Goal: Task Accomplishment & Management: Use online tool/utility

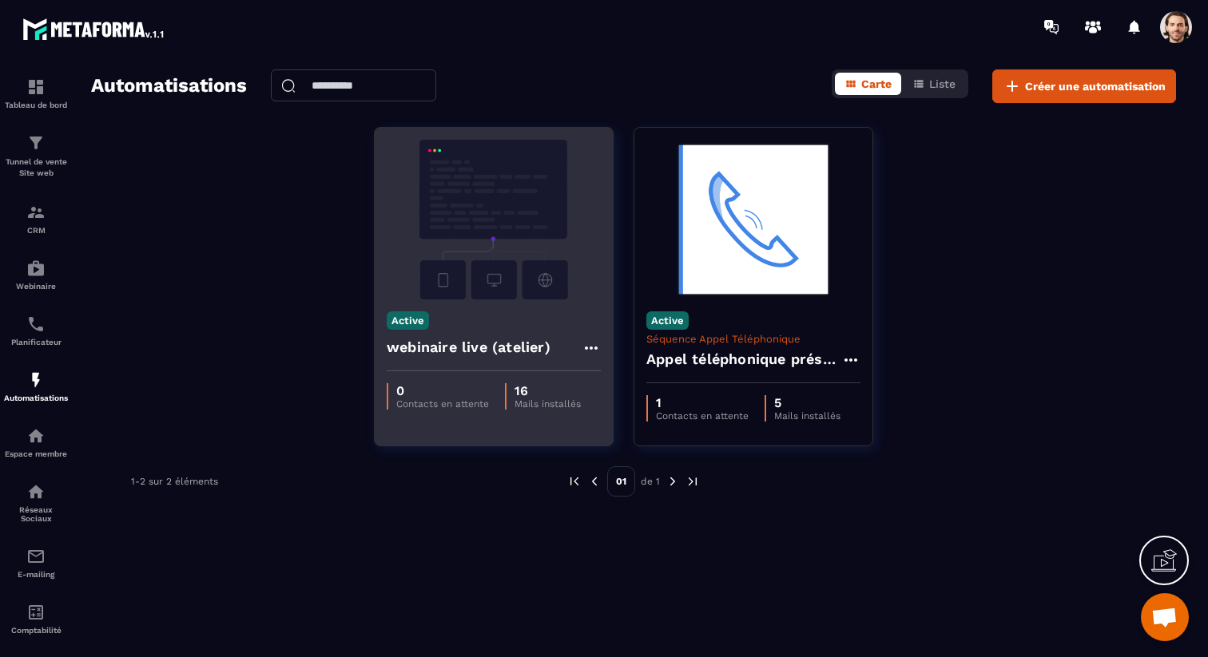
click at [518, 344] on h4 "webinaire live (atelier)" at bounding box center [469, 347] width 164 height 22
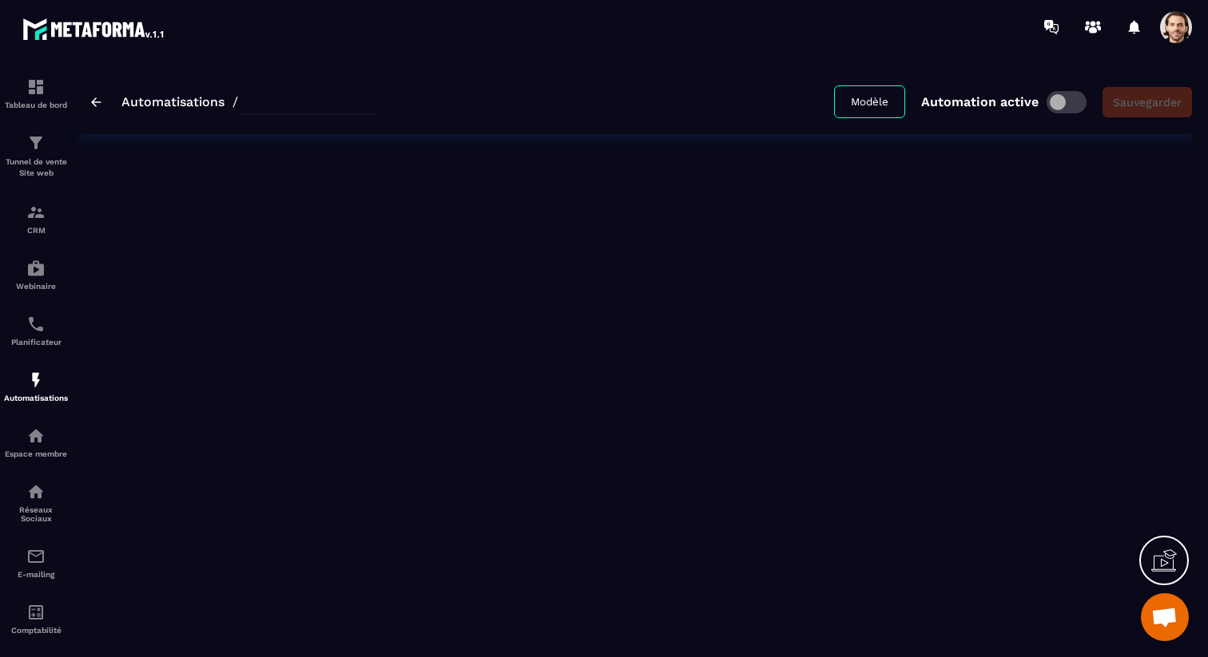
type input "**********"
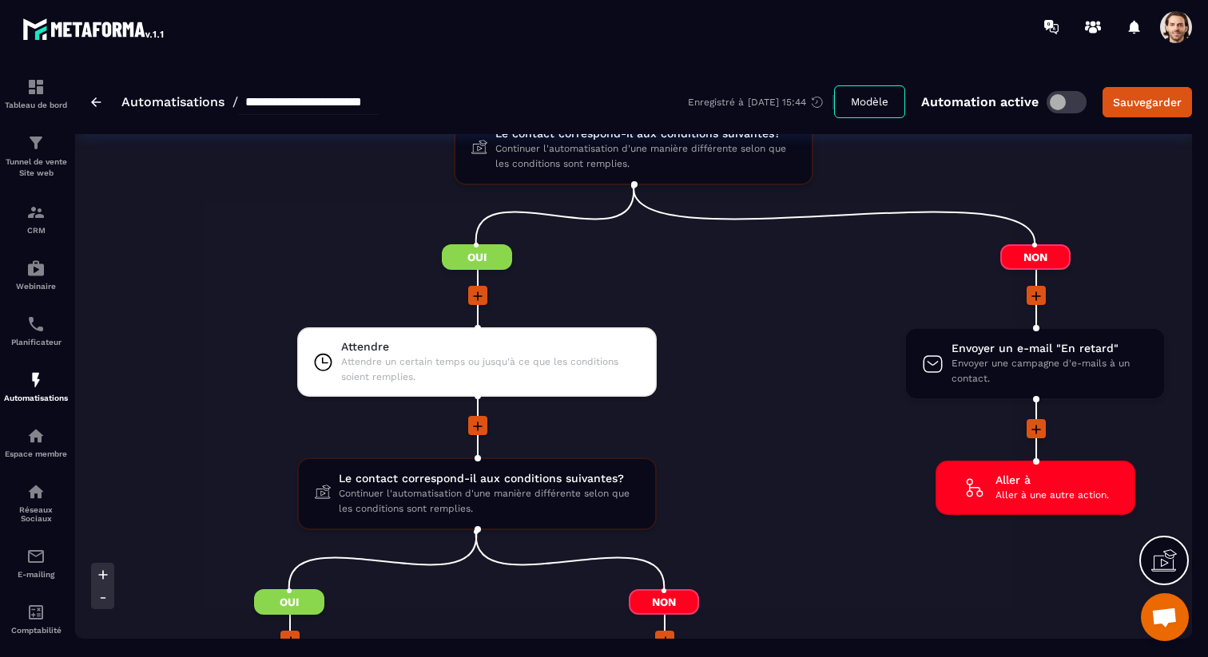
scroll to position [2185, 0]
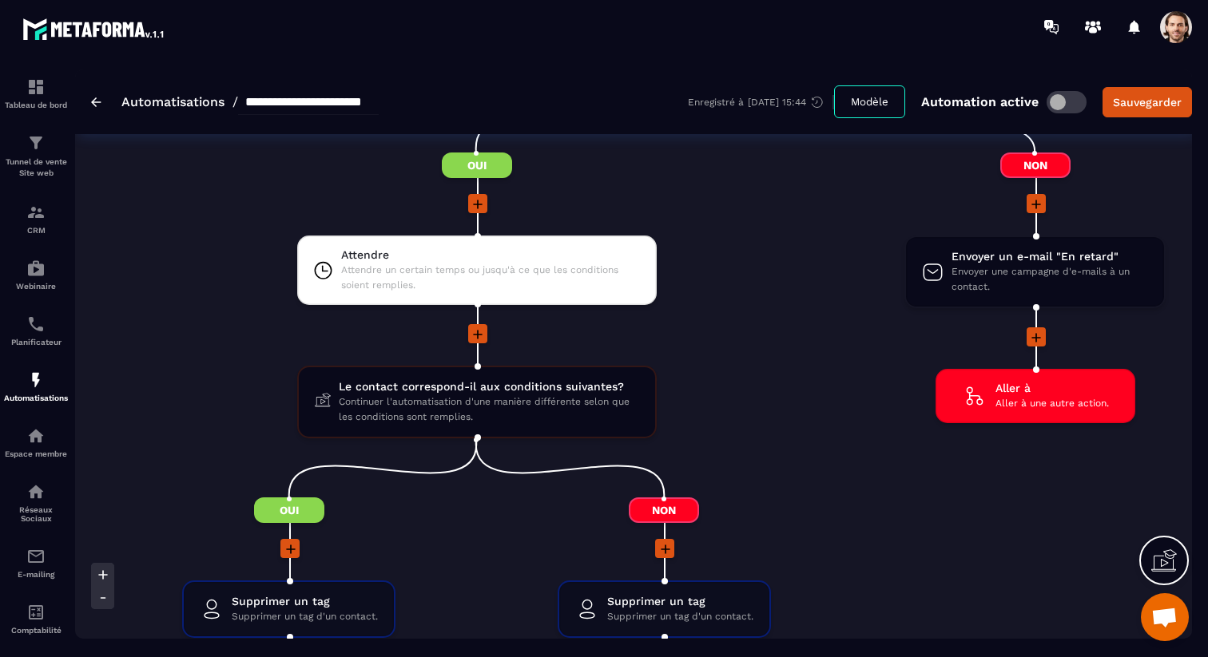
click at [1041, 340] on icon at bounding box center [1036, 338] width 16 height 16
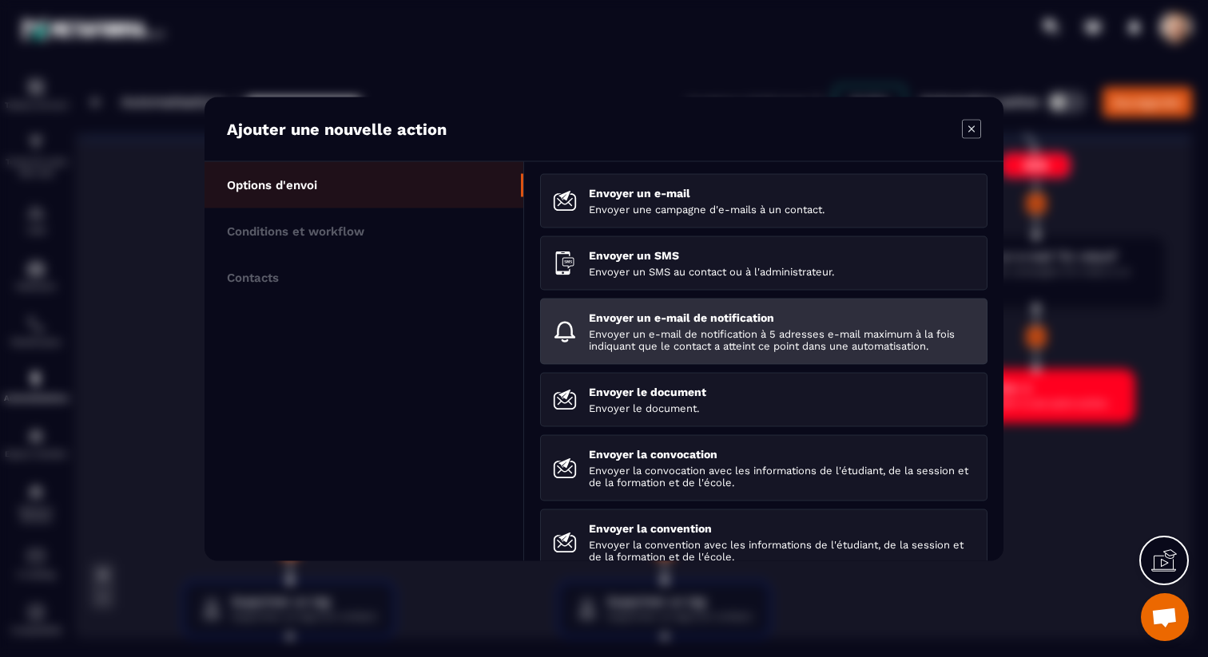
scroll to position [224, 0]
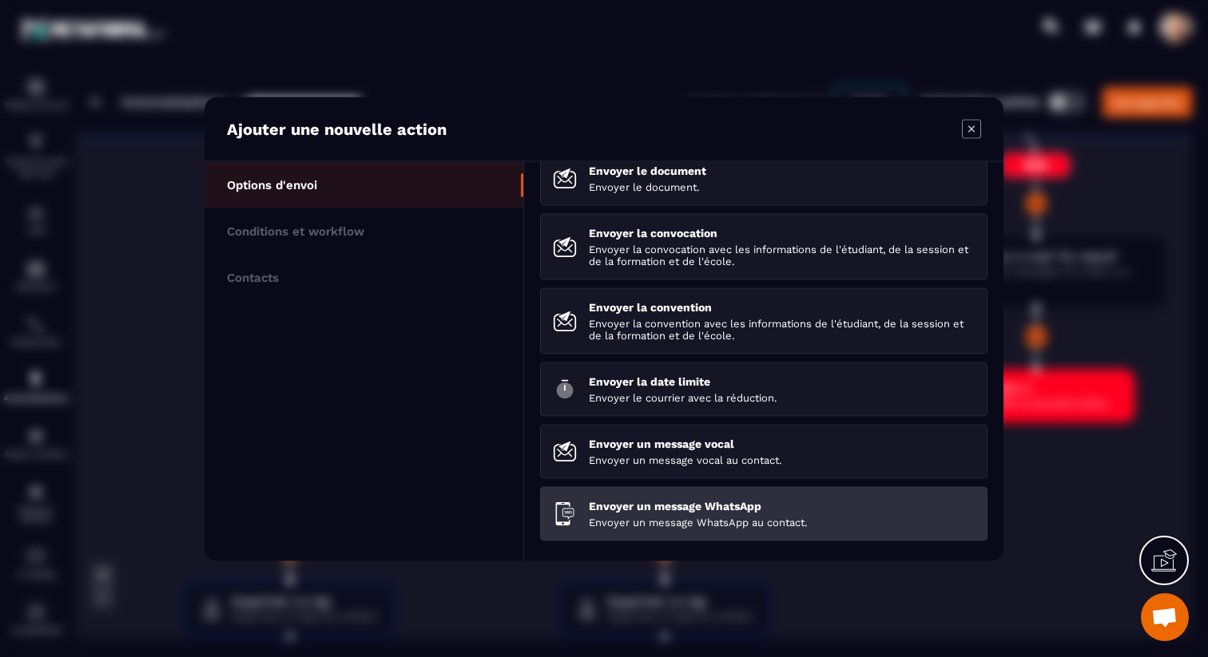
click at [637, 526] on p "Envoyer un message WhatsApp au contact." at bounding box center [782, 522] width 386 height 12
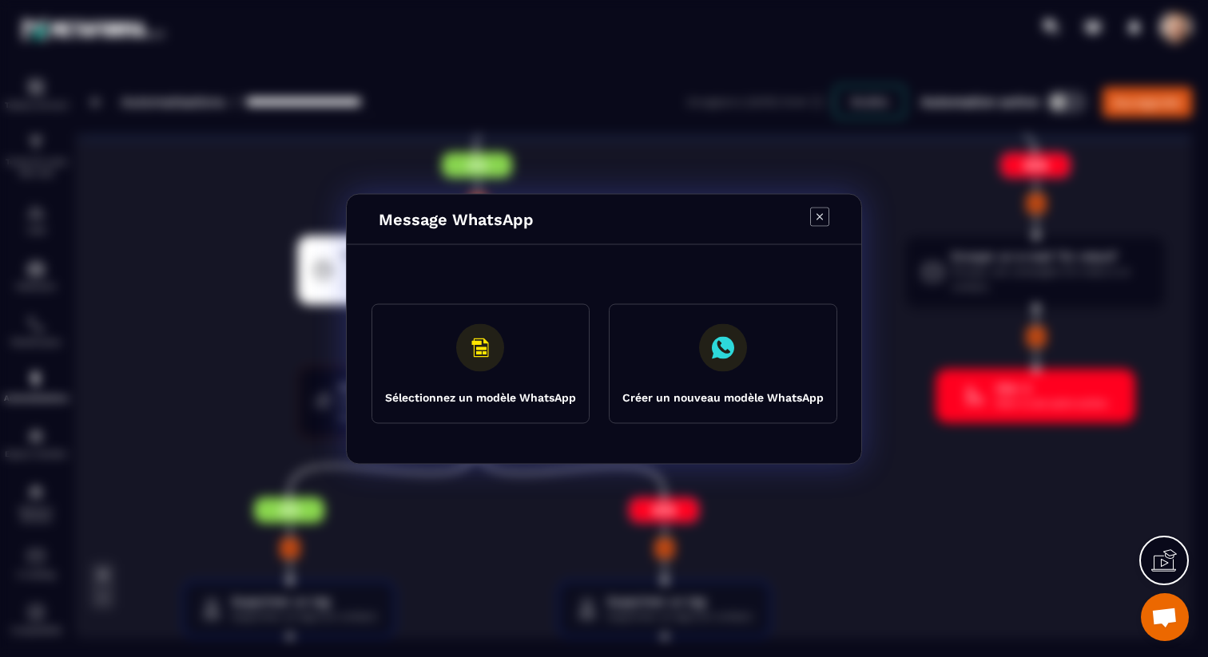
click at [519, 341] on button "Sélectionnez un modèle WhatsApp" at bounding box center [480, 364] width 218 height 120
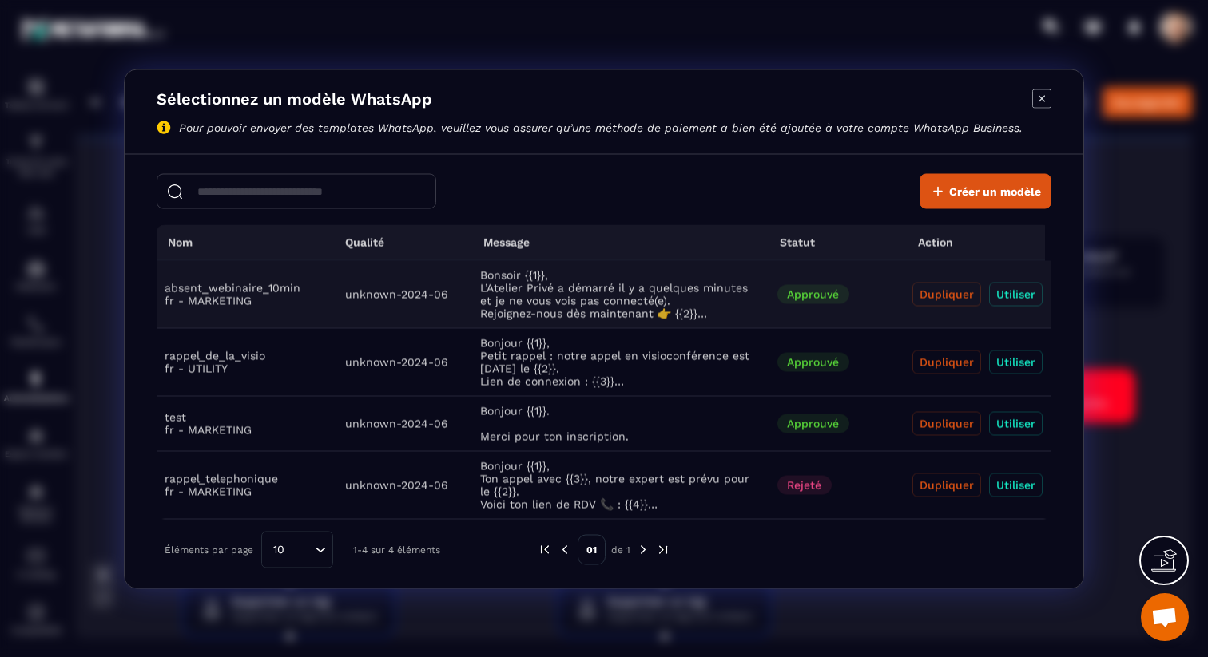
click at [1035, 293] on button "Utiliser" at bounding box center [1016, 294] width 54 height 24
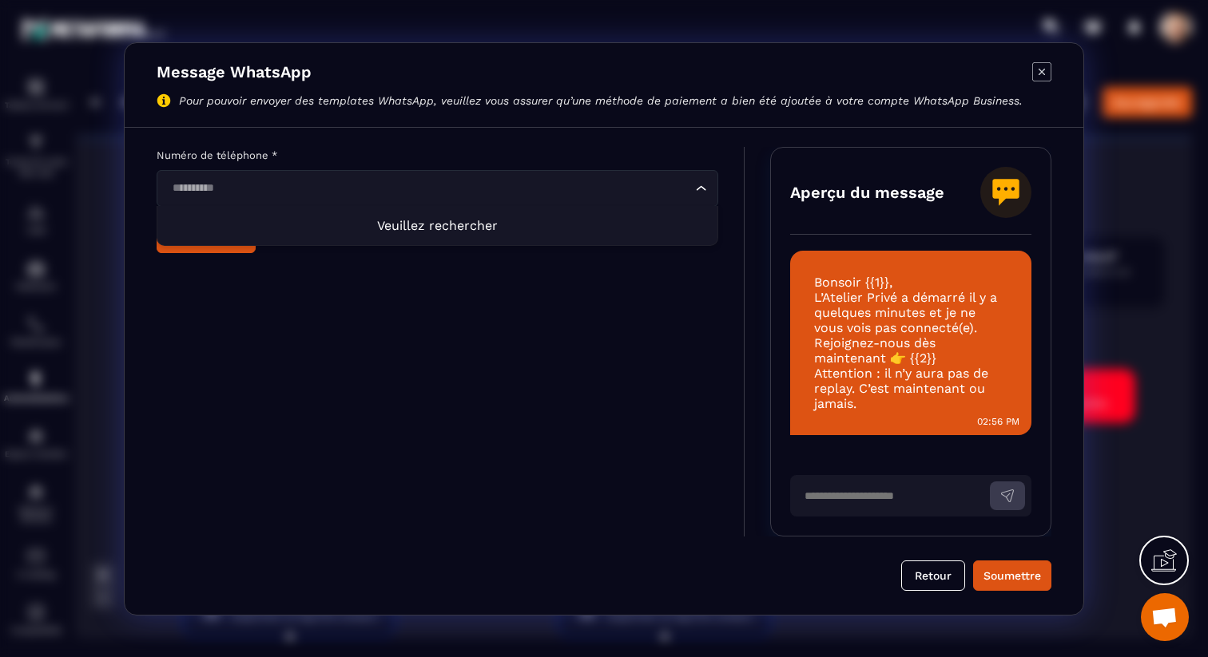
click at [612, 198] on div "Loading..." at bounding box center [438, 188] width 562 height 37
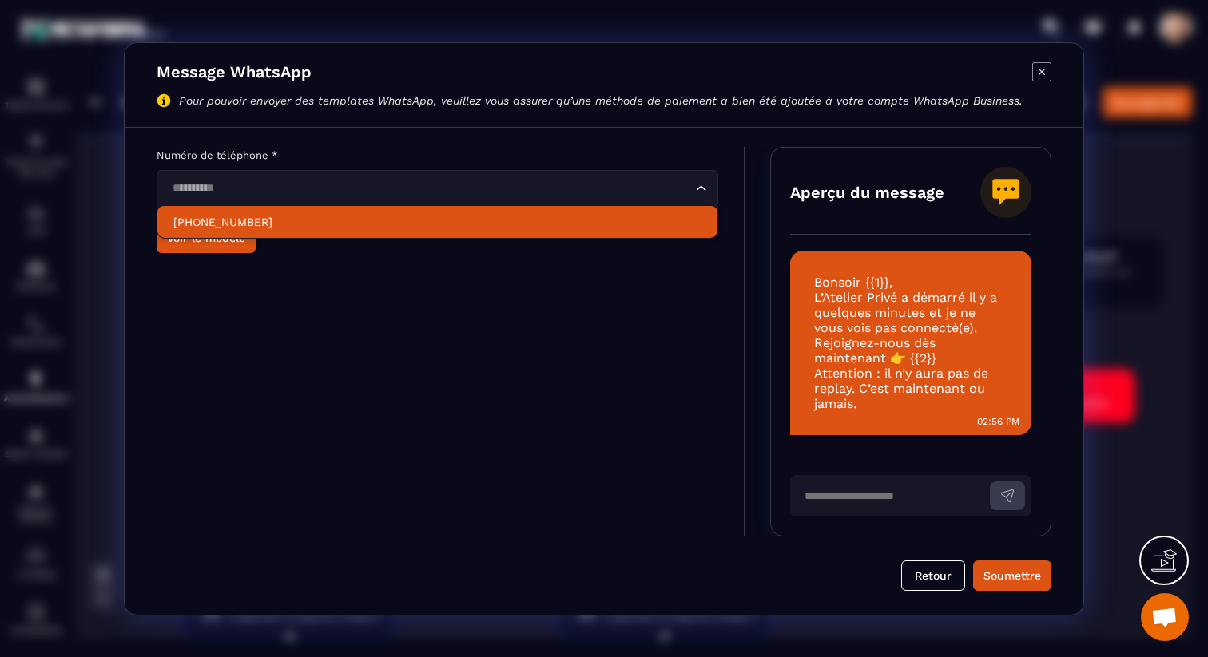
click at [476, 211] on li "[PHONE_NUMBER]" at bounding box center [437, 222] width 560 height 32
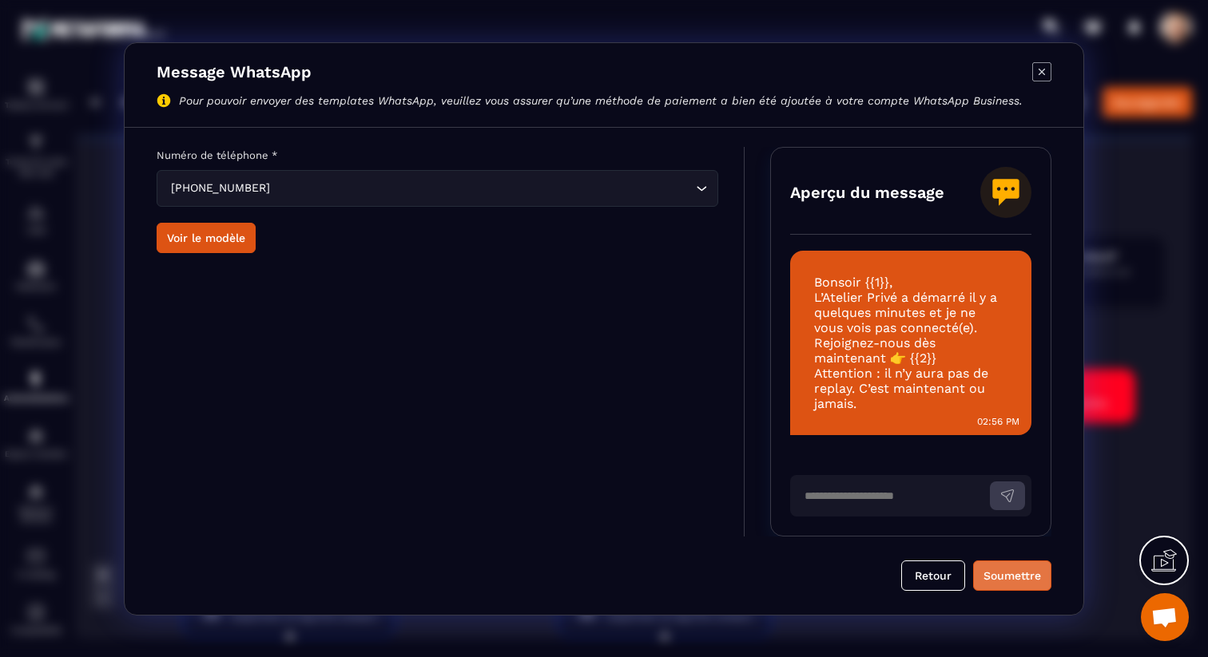
click at [994, 570] on div "Soumettre" at bounding box center [1012, 576] width 58 height 16
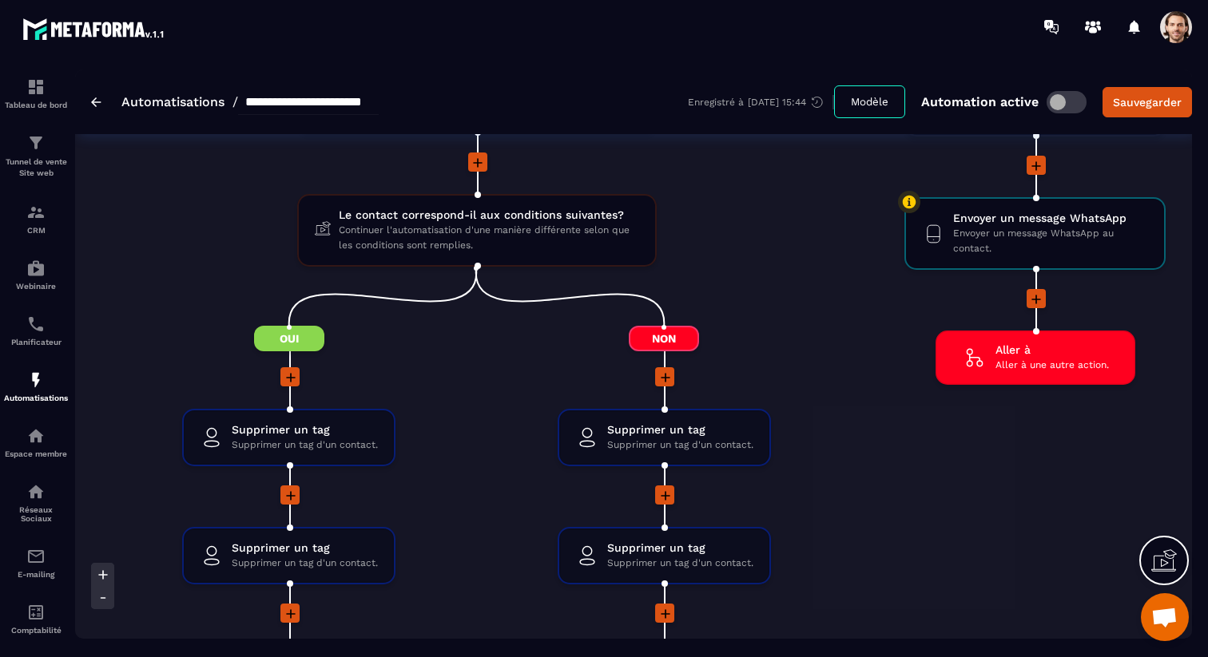
scroll to position [2355, 0]
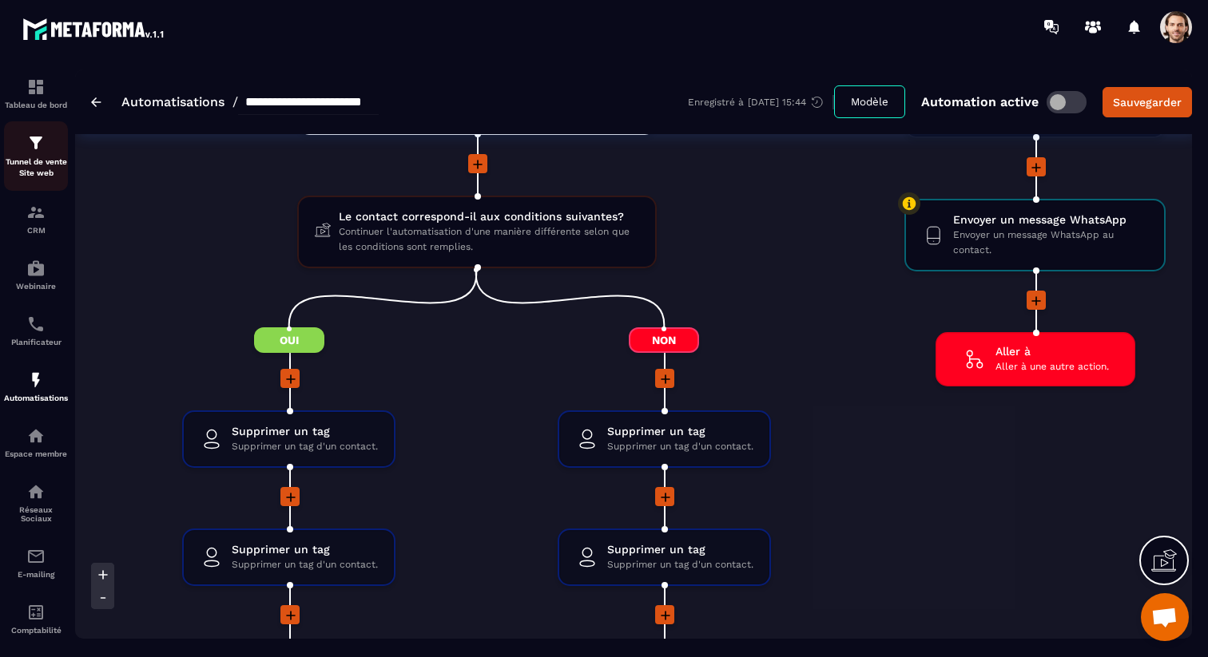
click at [38, 159] on p "Tunnel de vente Site web" at bounding box center [36, 168] width 64 height 22
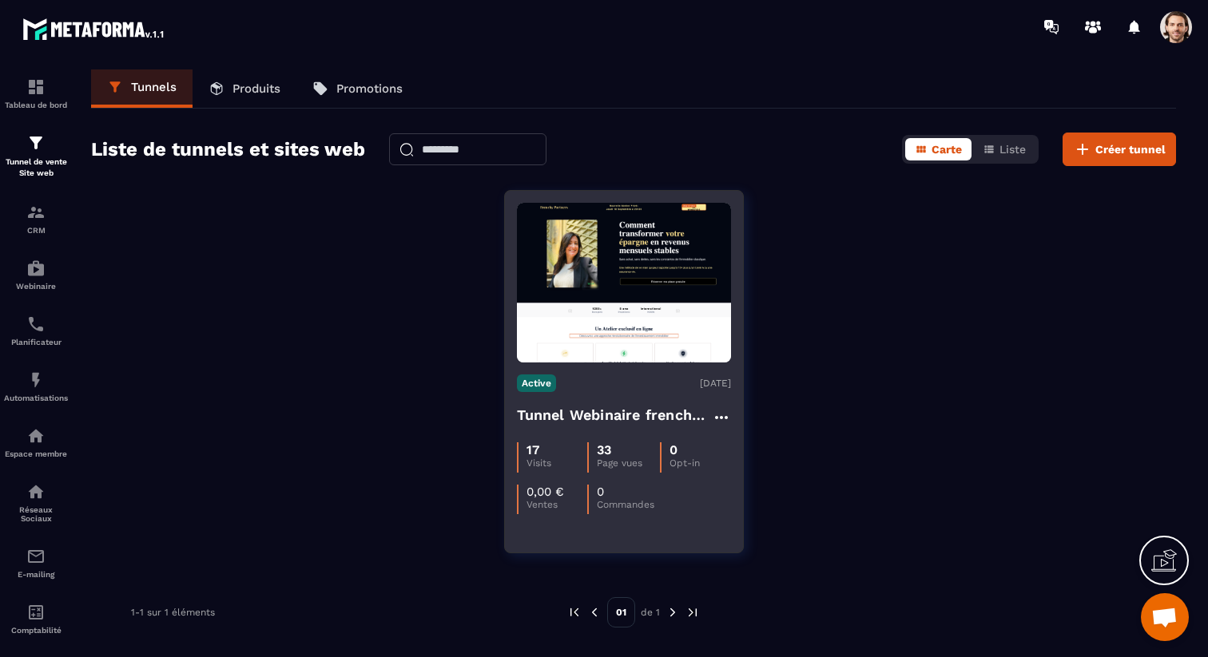
click at [582, 422] on h4 "Tunnel Webinaire frenchy partners" at bounding box center [614, 415] width 195 height 22
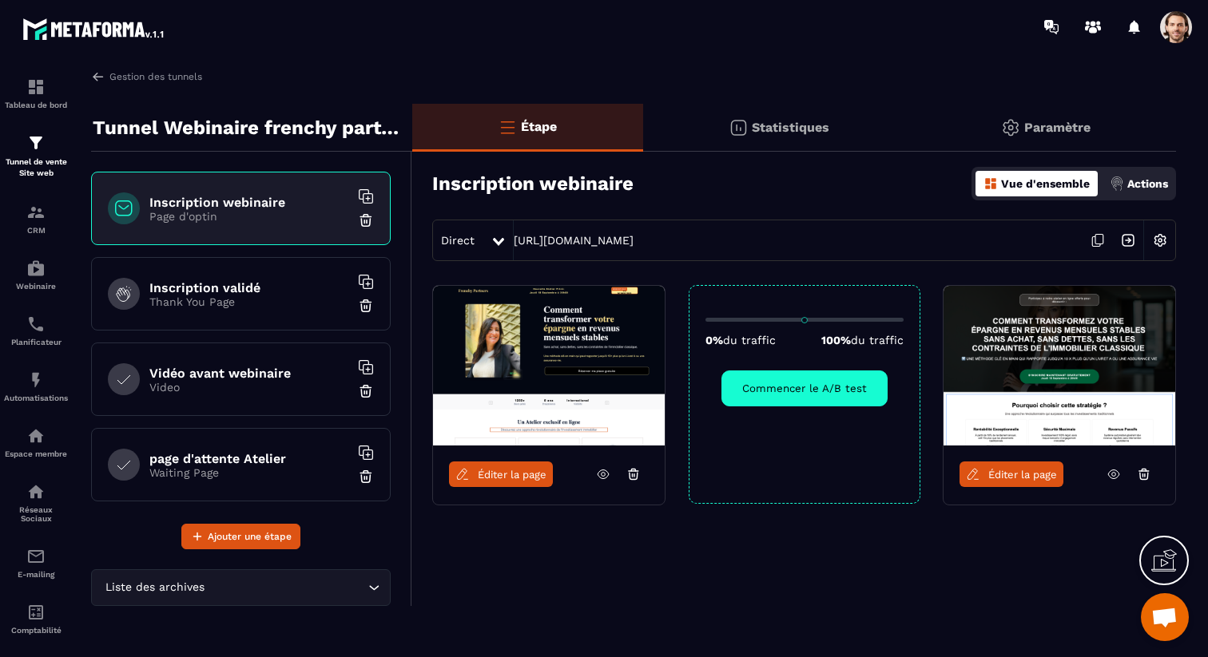
click at [253, 313] on div "Inscription validé Thank You Page" at bounding box center [241, 293] width 300 height 73
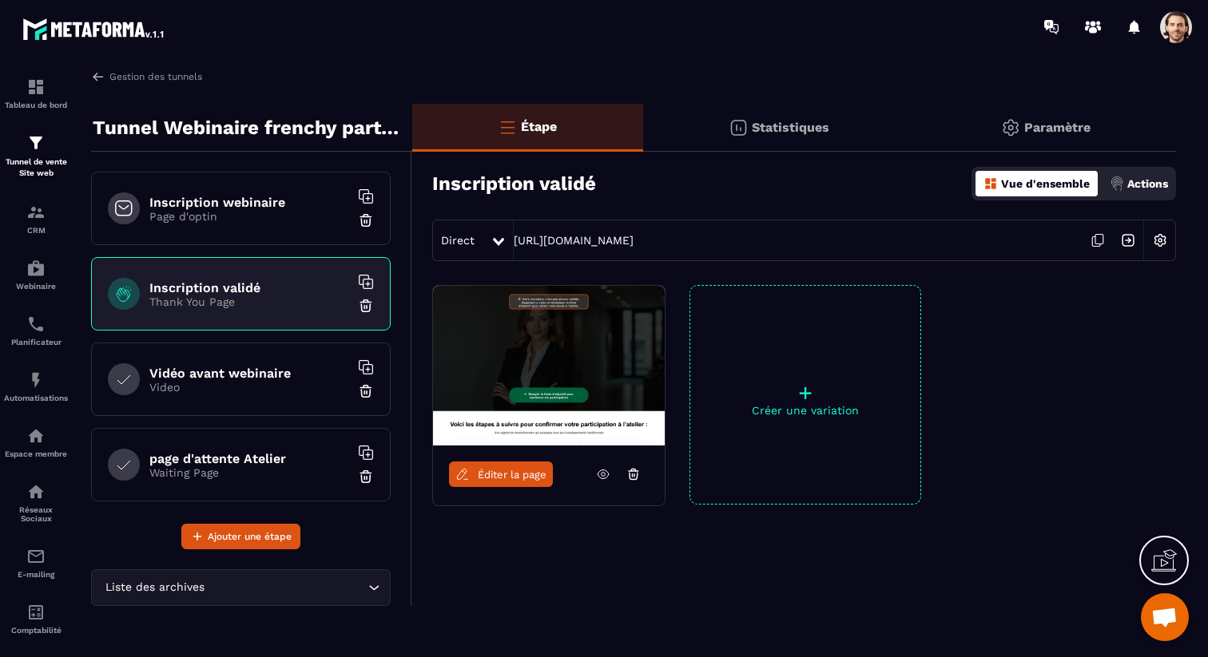
click at [530, 472] on span "Éditer la page" at bounding box center [512, 475] width 69 height 12
